Goal: Transaction & Acquisition: Purchase product/service

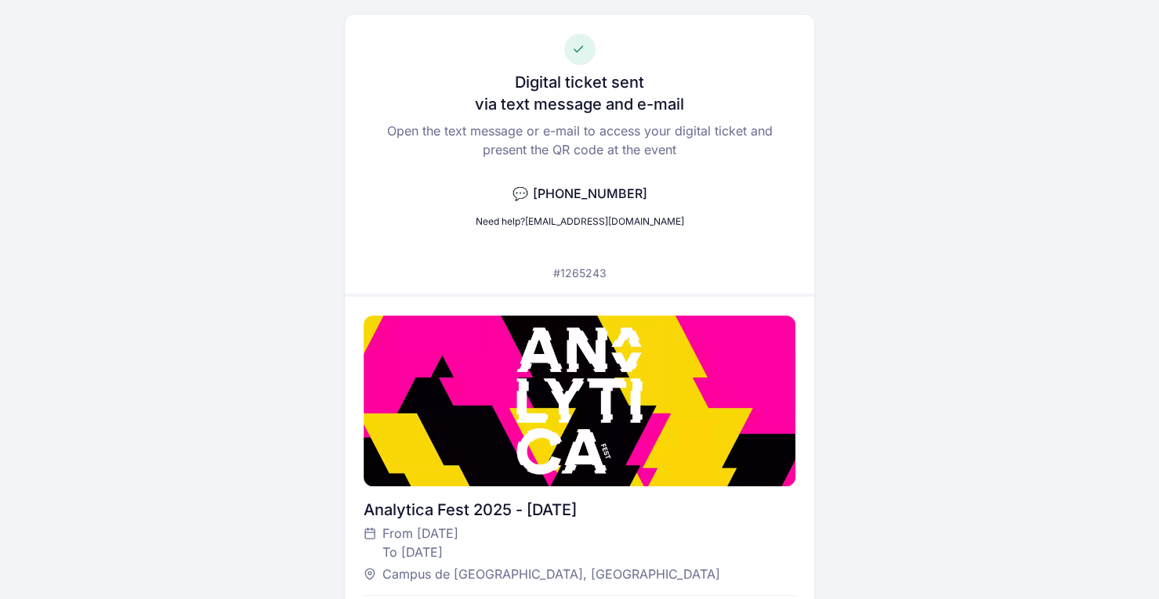
scroll to position [73, 0]
